Goal: Task Accomplishment & Management: Manage account settings

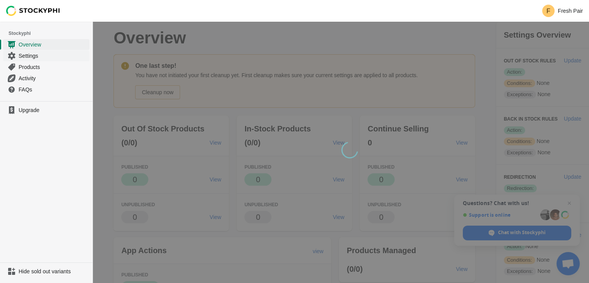
click at [50, 55] on span "Settings" at bounding box center [53, 56] width 69 height 8
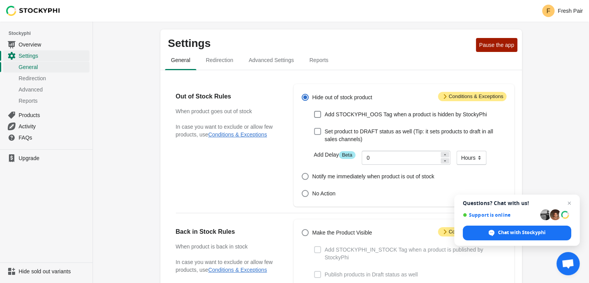
click at [326, 133] on span "Set product to DRAFT status as well (Tip: it sets products to draft in all sale…" at bounding box center [416, 135] width 182 height 16
click at [315, 128] on input "Set product to DRAFT status as well (Tip: it sets products to draft in all sale…" at bounding box center [314, 128] width 0 height 0
checkbox input "true"
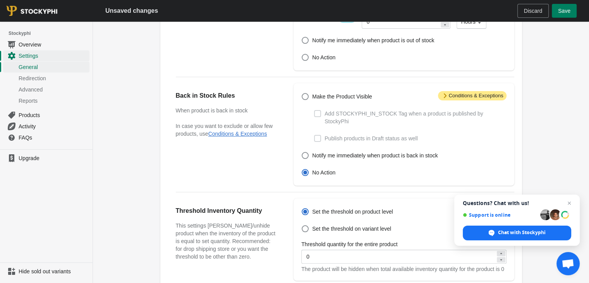
scroll to position [136, 0]
click at [322, 100] on label "Make the Product Visible" at bounding box center [336, 96] width 71 height 11
click at [302, 93] on input "Make the Product Visible" at bounding box center [302, 93] width 0 height 0
radio input "true"
click at [335, 134] on span "Publish products in Draft status as well" at bounding box center [371, 138] width 93 height 8
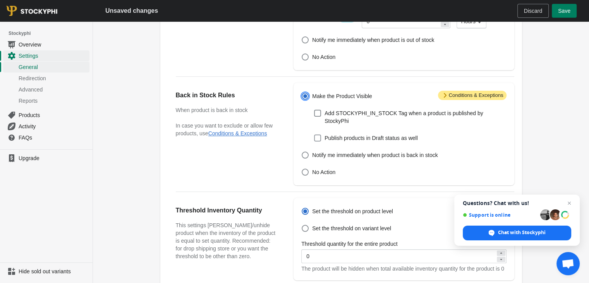
click at [315, 134] on input "Publish products in Draft status as well" at bounding box center [314, 134] width 0 height 0
checkbox input "true"
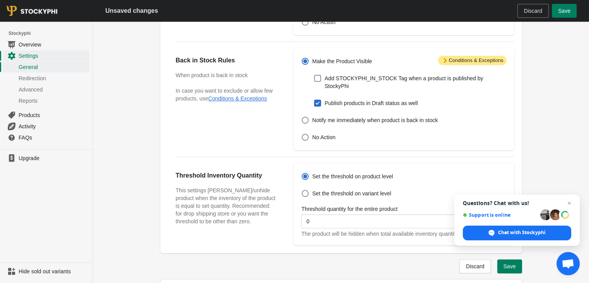
scroll to position [189, 0]
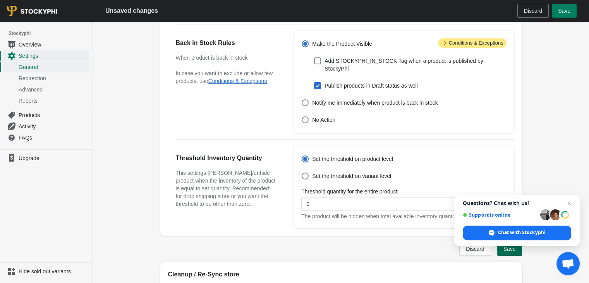
click at [510, 252] on button "Save" at bounding box center [510, 249] width 25 height 14
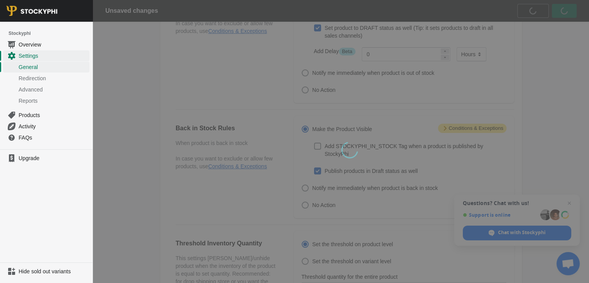
scroll to position [0, 0]
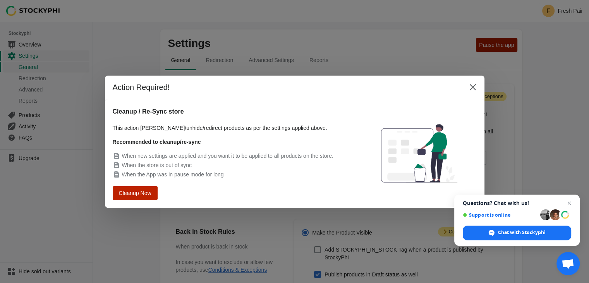
click at [153, 193] on button "Cleanup Now" at bounding box center [135, 192] width 40 height 12
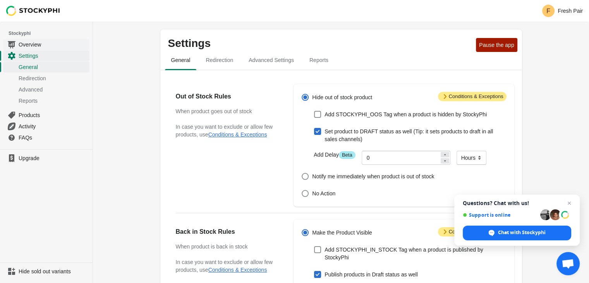
click at [25, 47] on span "Overview" at bounding box center [53, 45] width 69 height 8
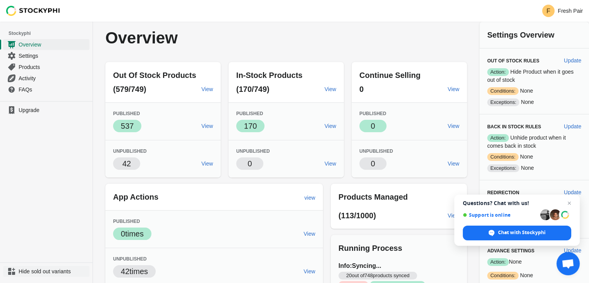
click at [54, 269] on span "Hide sold out variants" at bounding box center [53, 271] width 69 height 8
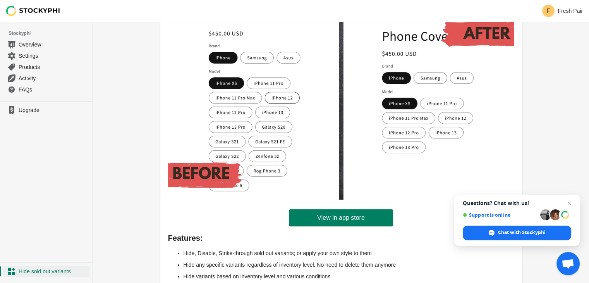
scroll to position [113, 0]
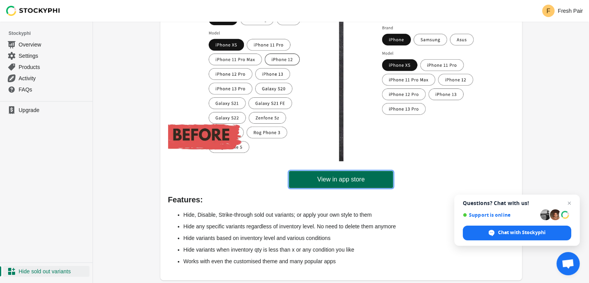
click at [332, 181] on span "View in app store" at bounding box center [340, 180] width 47 height 8
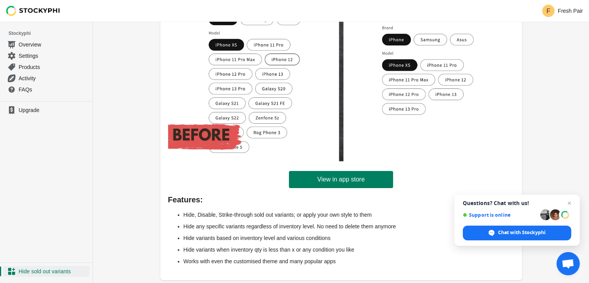
scroll to position [0, 0]
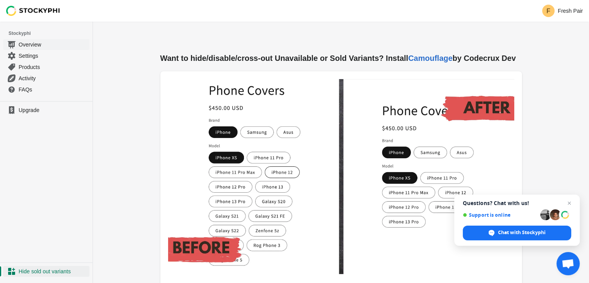
click at [48, 47] on span "Overview" at bounding box center [53, 45] width 69 height 8
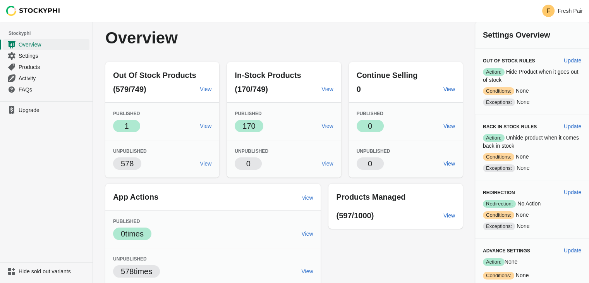
scroll to position [77, 0]
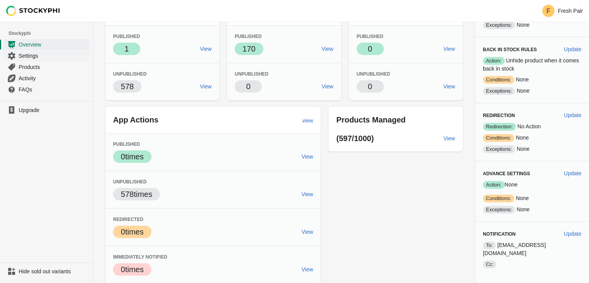
click at [47, 56] on span "Settings" at bounding box center [53, 56] width 69 height 8
